Goal: Information Seeking & Learning: Understand process/instructions

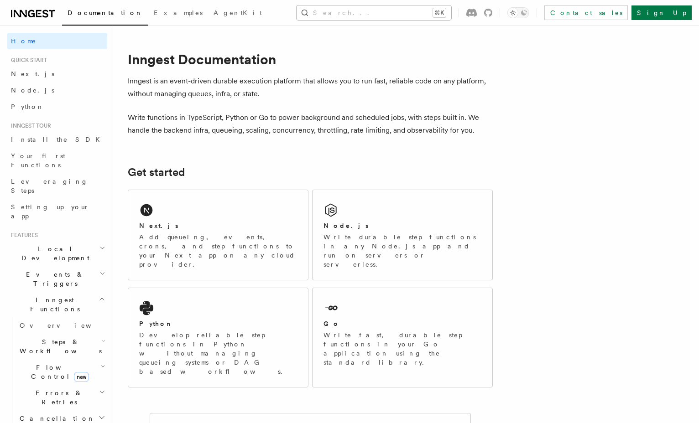
click at [424, 13] on button "Search... ⌘K" at bounding box center [373, 12] width 155 height 15
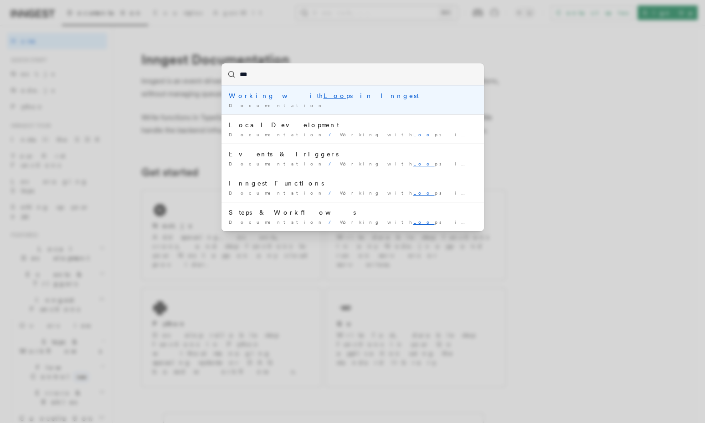
type input "****"
click at [324, 96] on mark "Loop" at bounding box center [337, 95] width 26 height 7
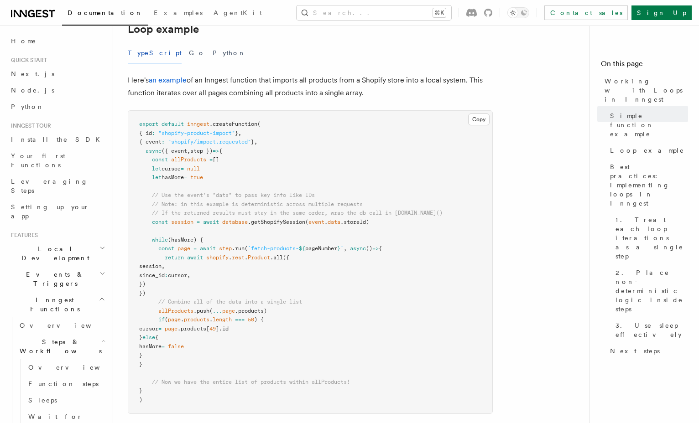
scroll to position [865, 0]
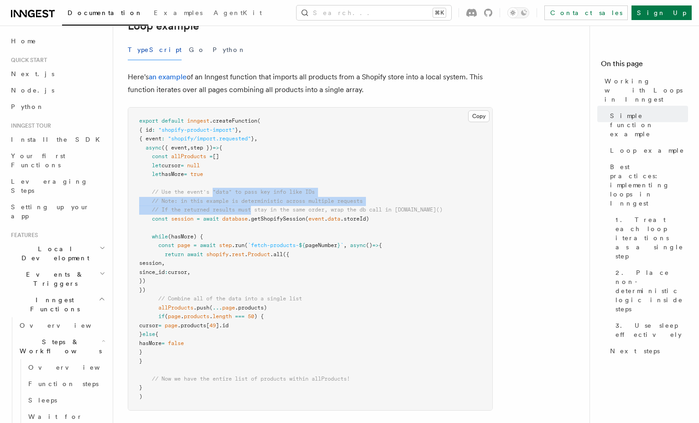
drag, startPoint x: 215, startPoint y: 193, endPoint x: 254, endPoint y: 210, distance: 42.7
click at [254, 210] on code "export default inngest .createFunction ( { id : "shopify-product-import" } , { …" at bounding box center [290, 259] width 303 height 282
click at [254, 210] on span "// If the returned results must stay in the same order, wrap the db call in [DO…" at bounding box center [297, 210] width 290 height 6
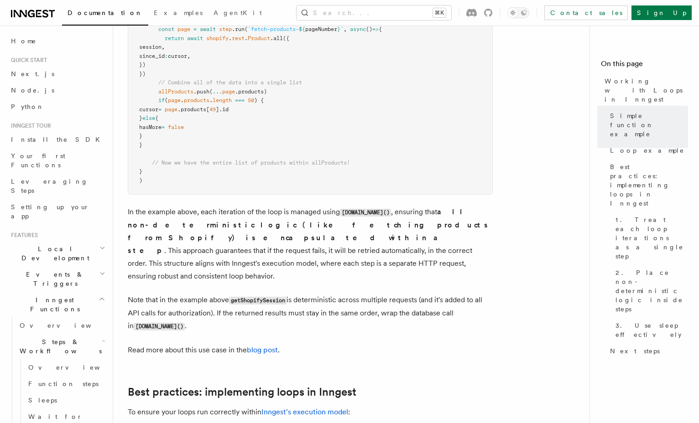
scroll to position [1100, 0]
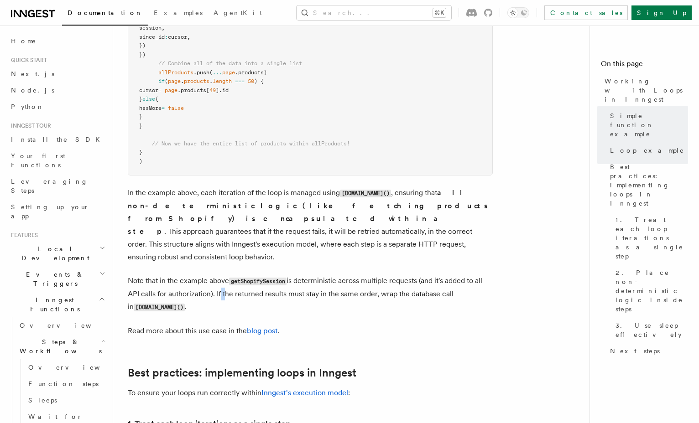
drag, startPoint x: 217, startPoint y: 282, endPoint x: 223, endPoint y: 287, distance: 7.7
click at [223, 287] on p "Note that in the example above getShopifySession is deterministic across multip…" at bounding box center [310, 294] width 365 height 39
click at [223, 288] on p "Note that in the example above getShopifySession is deterministic across multip…" at bounding box center [310, 294] width 365 height 39
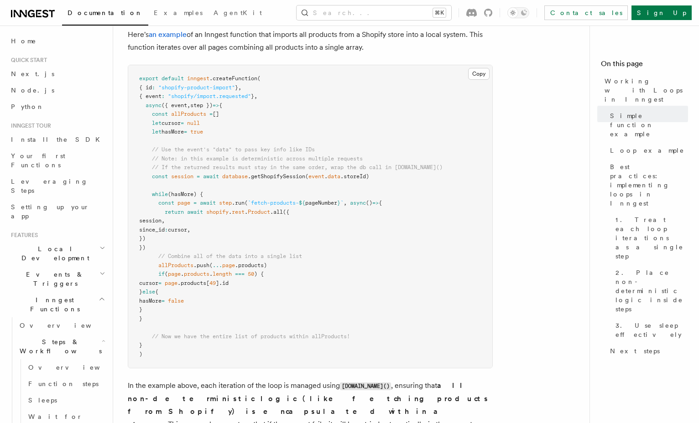
scroll to position [900, 0]
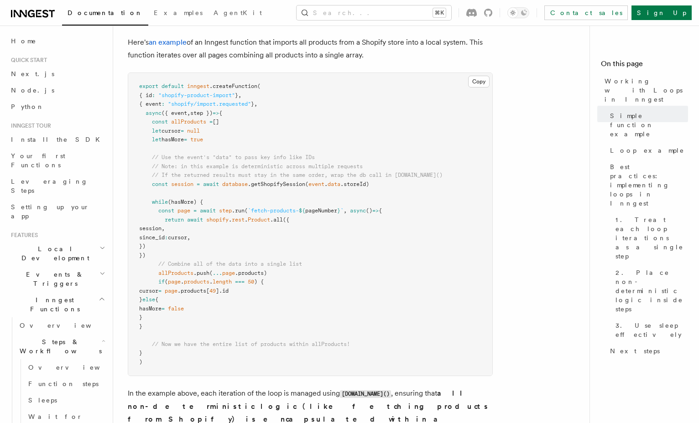
click at [246, 197] on pre "export default inngest .createFunction ( { id : "shopify-product-import" } , { …" at bounding box center [310, 224] width 364 height 303
